Goal: Task Accomplishment & Management: Use online tool/utility

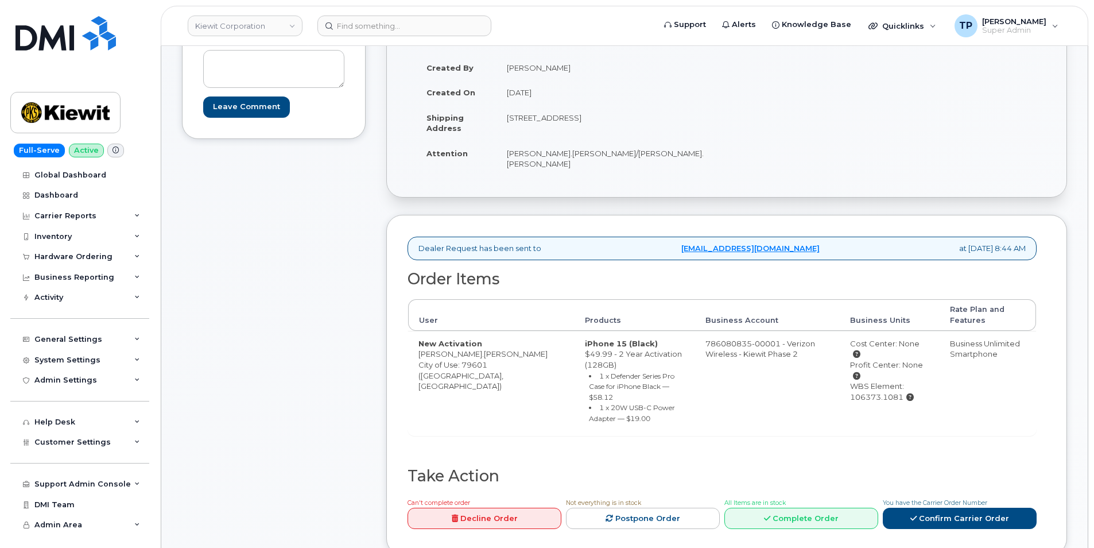
scroll to position [287, 0]
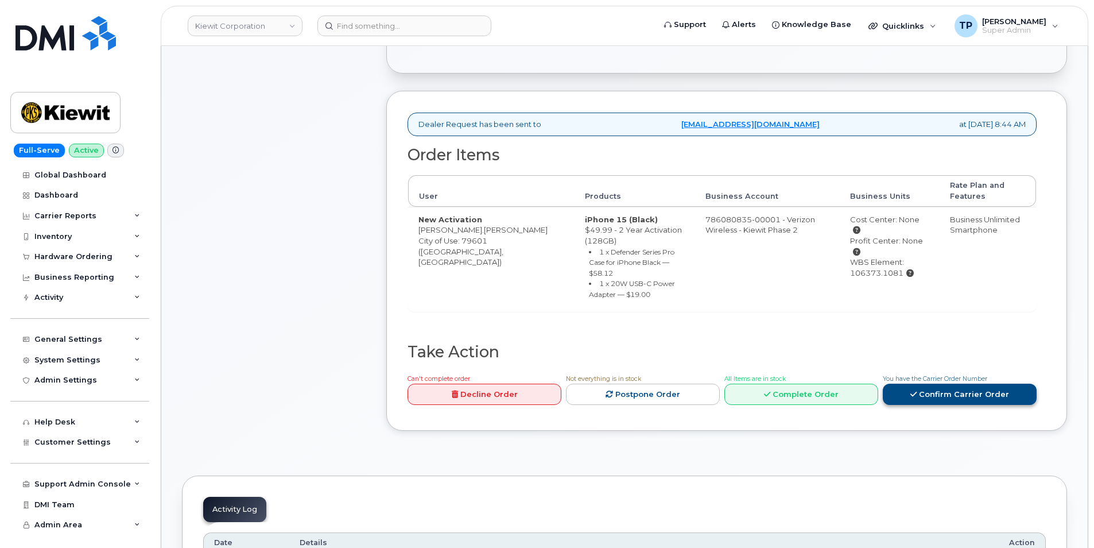
click at [954, 383] on link "Confirm Carrier Order" at bounding box center [960, 393] width 154 height 21
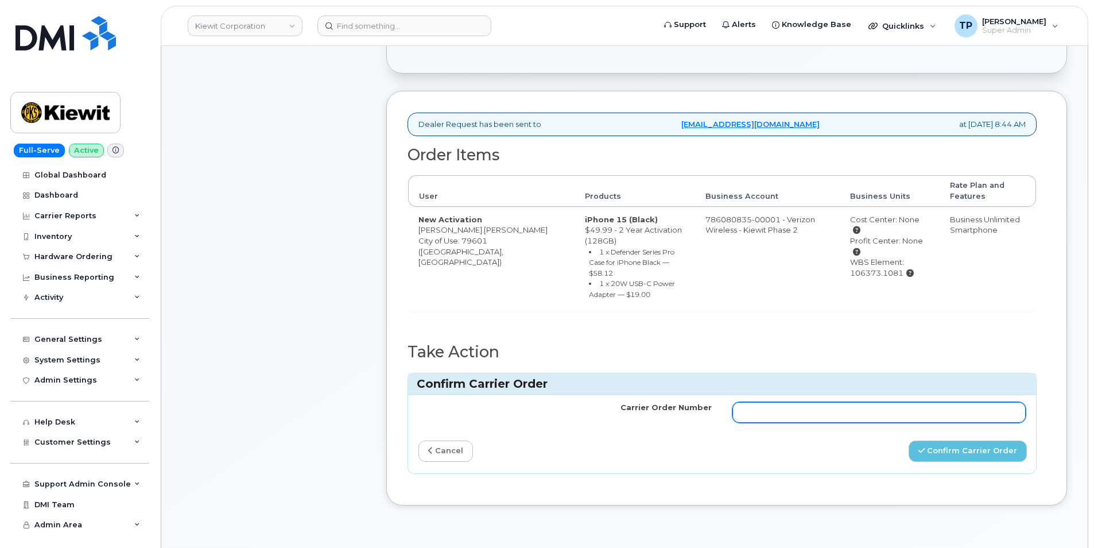
click at [802, 402] on input "Carrier Order Number" at bounding box center [878, 412] width 293 height 21
paste input "MB3000596130989"
type input "MB3000596130989"
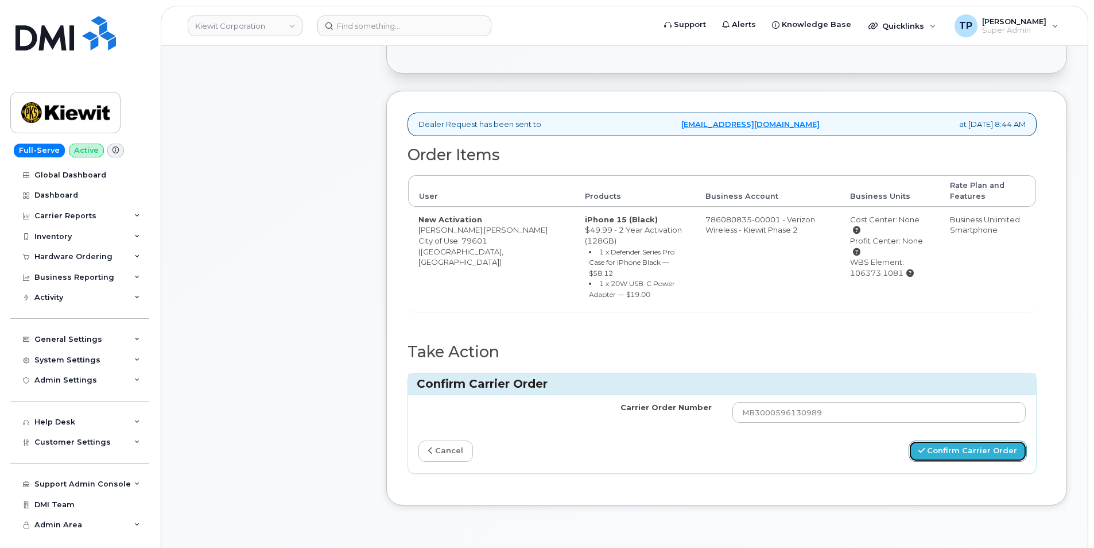
click at [940, 440] on button "Confirm Carrier Order" at bounding box center [968, 450] width 118 height 21
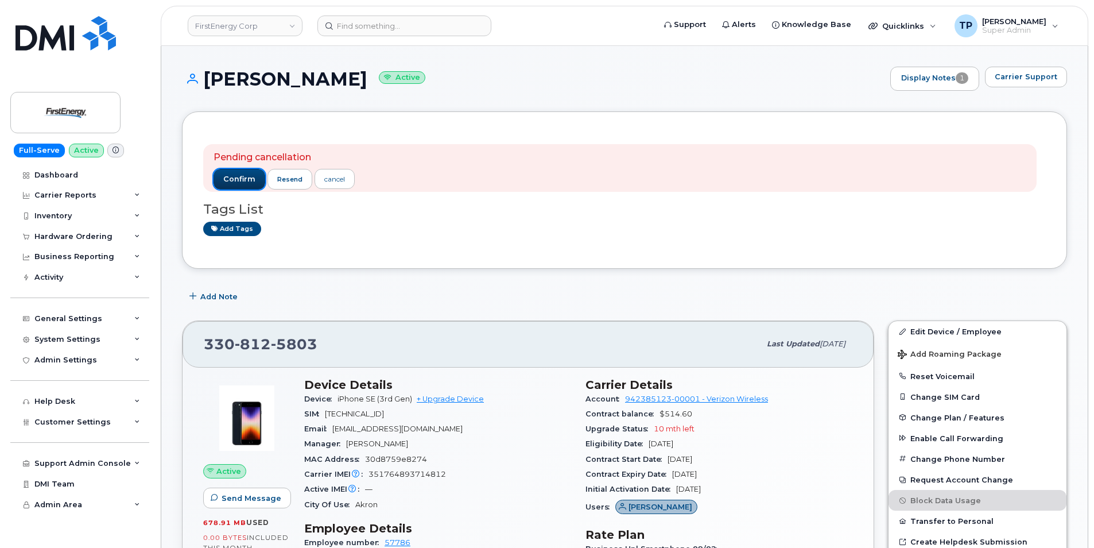
click at [250, 171] on button "confirm" at bounding box center [240, 179] width 52 height 21
